Goal: Information Seeking & Learning: Learn about a topic

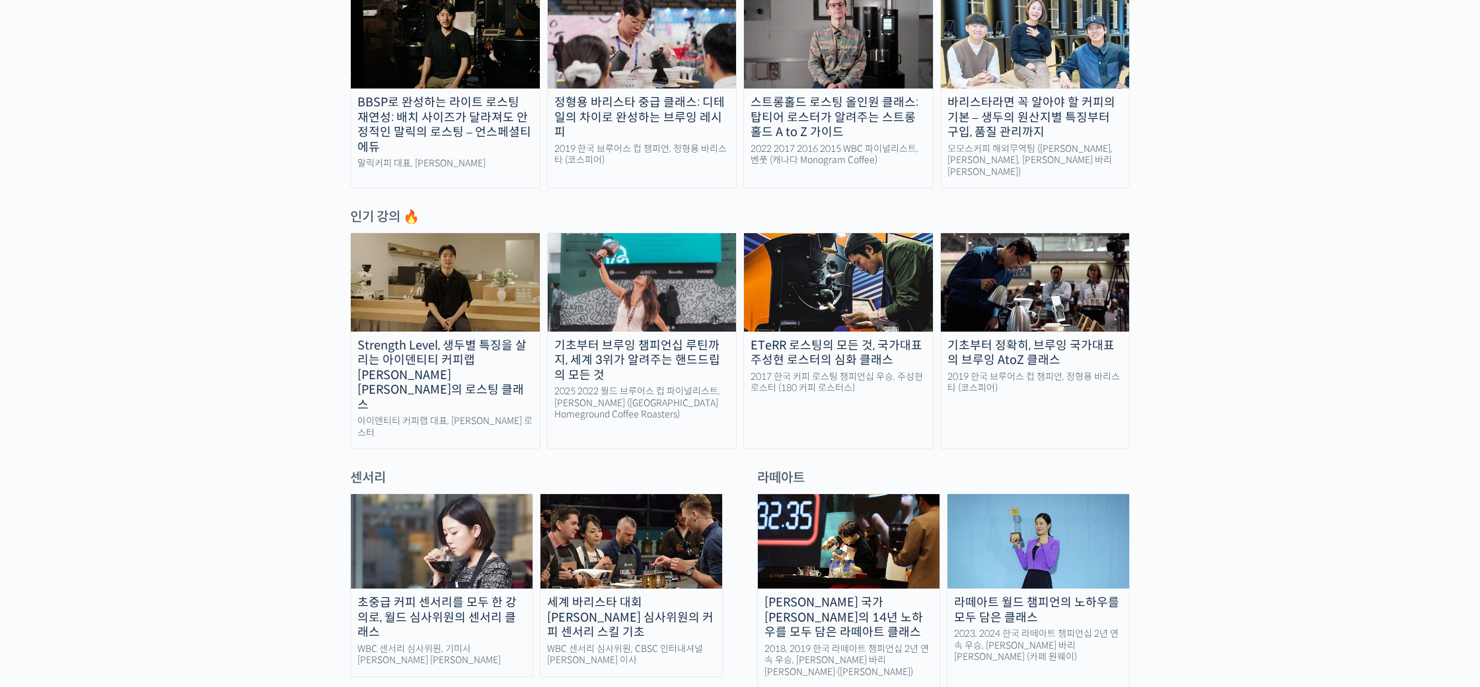
scroll to position [383, 0]
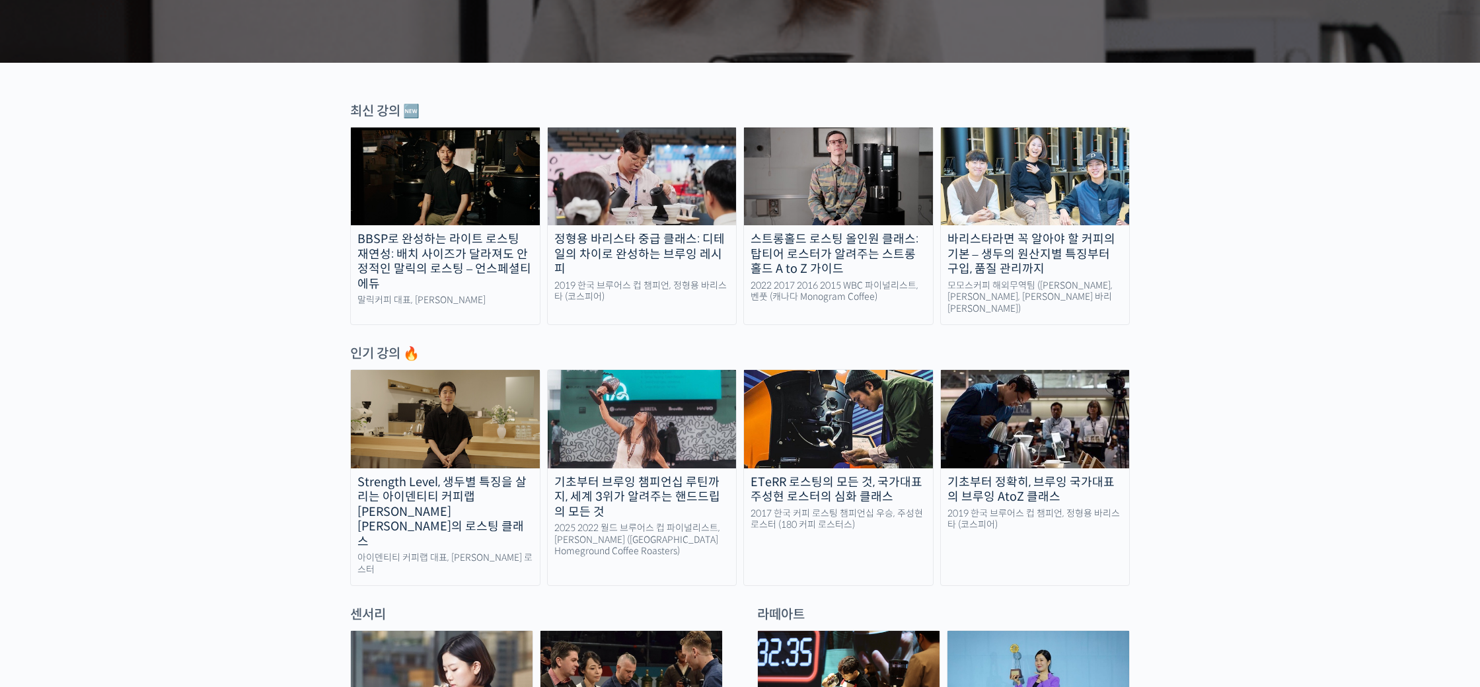
scroll to position [383, 0]
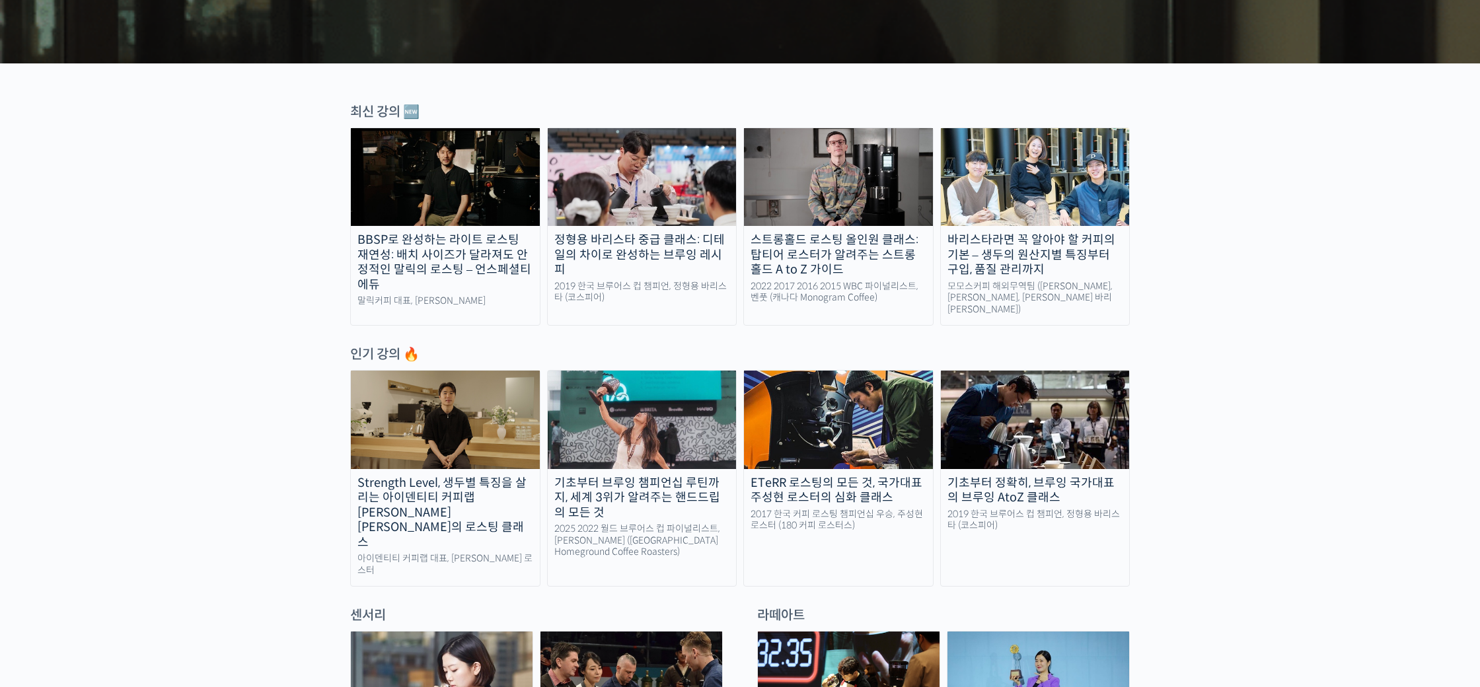
click at [1042, 191] on img at bounding box center [1035, 177] width 189 height 98
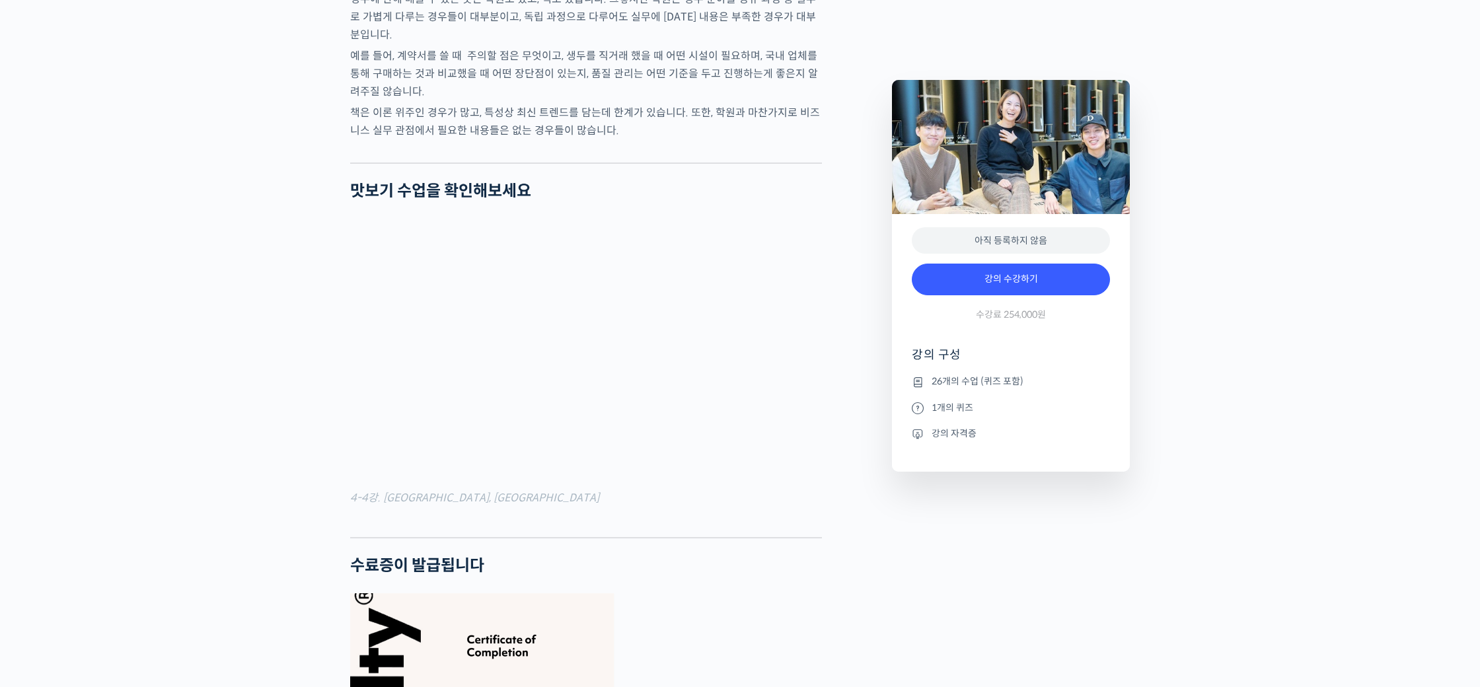
scroll to position [5160, 0]
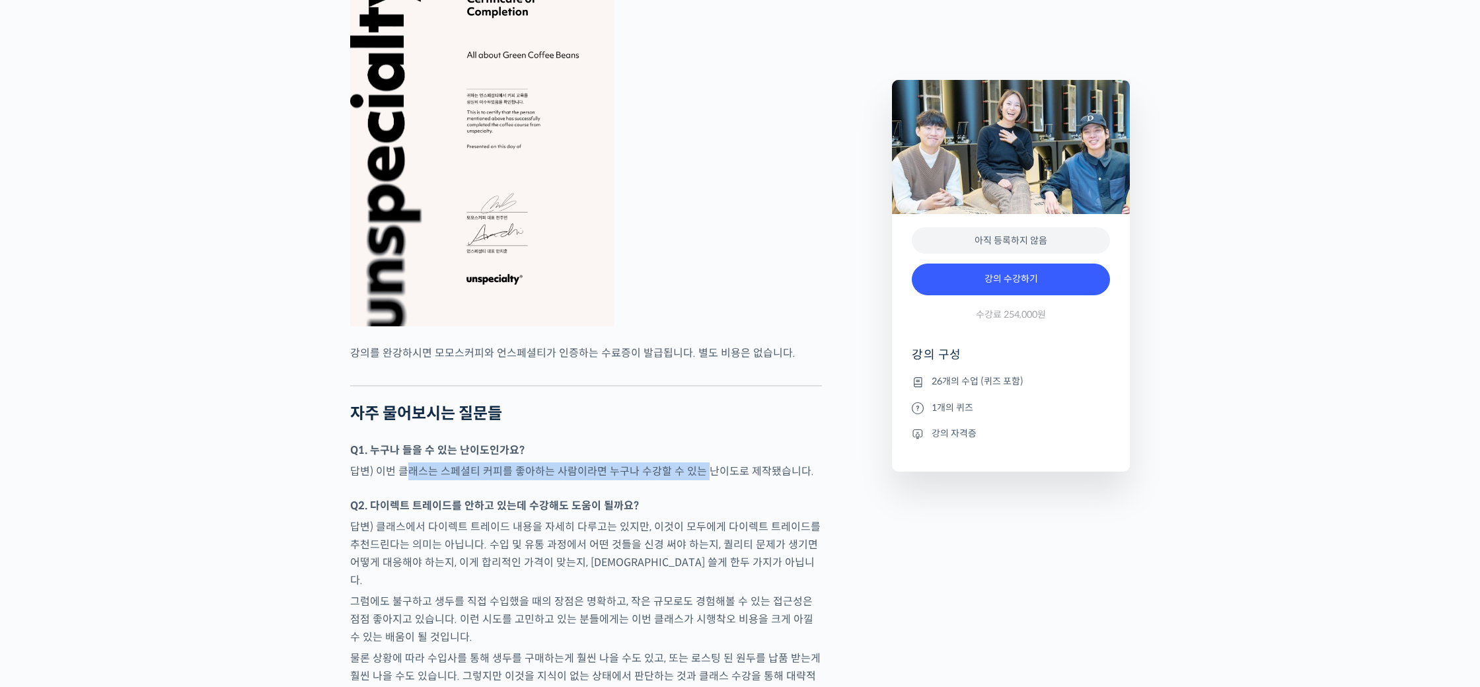
drag, startPoint x: 403, startPoint y: 478, endPoint x: 721, endPoint y: 490, distance: 318.0
click at [716, 480] on p "답변) 이번 클래스는 스페셜티 커피를 좋아하는 사람이라면 누구나 수강할 수 있는 난이도로 제작됐습니다." at bounding box center [586, 472] width 472 height 18
click at [721, 480] on p "답변) 이번 클래스는 스페셜티 커피를 좋아하는 사람이라면 누구나 수강할 수 있는 난이도로 제작됐습니다." at bounding box center [586, 472] width 472 height 18
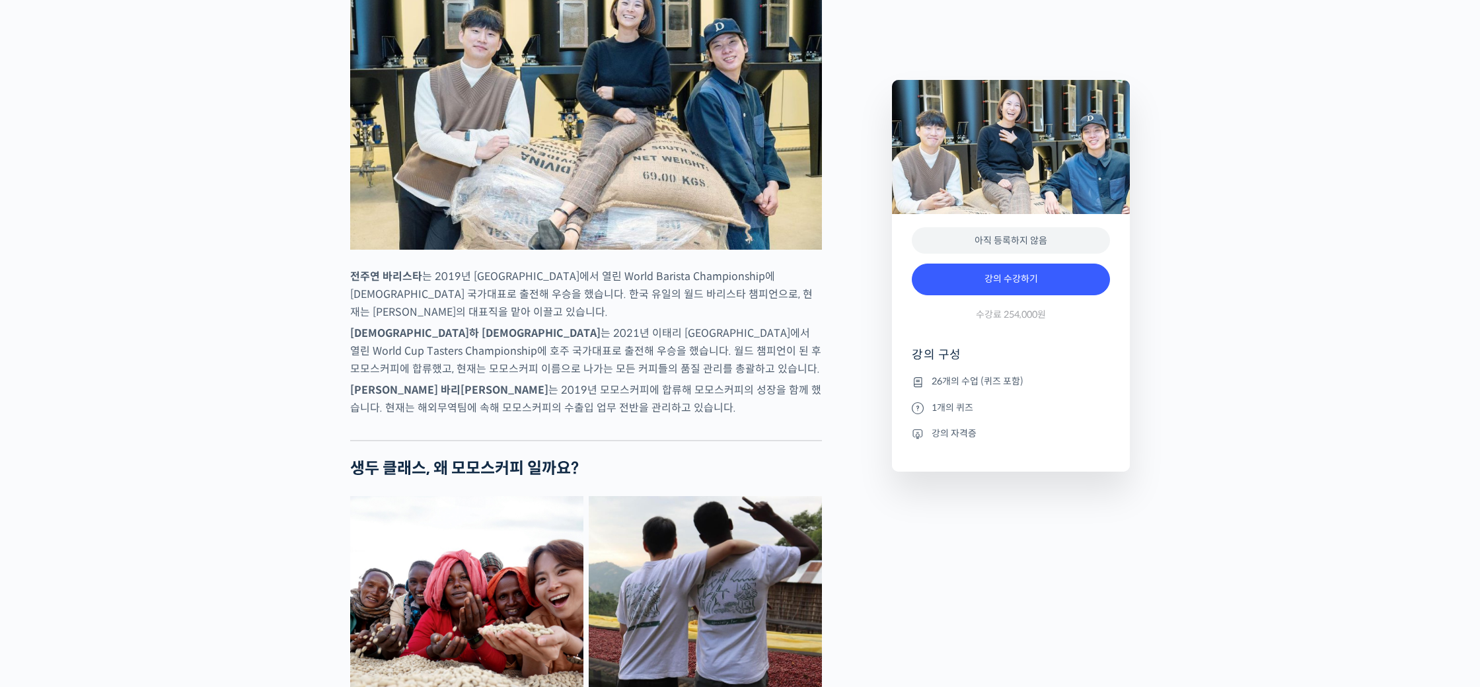
scroll to position [0, 0]
